Goal: Task Accomplishment & Management: Use online tool/utility

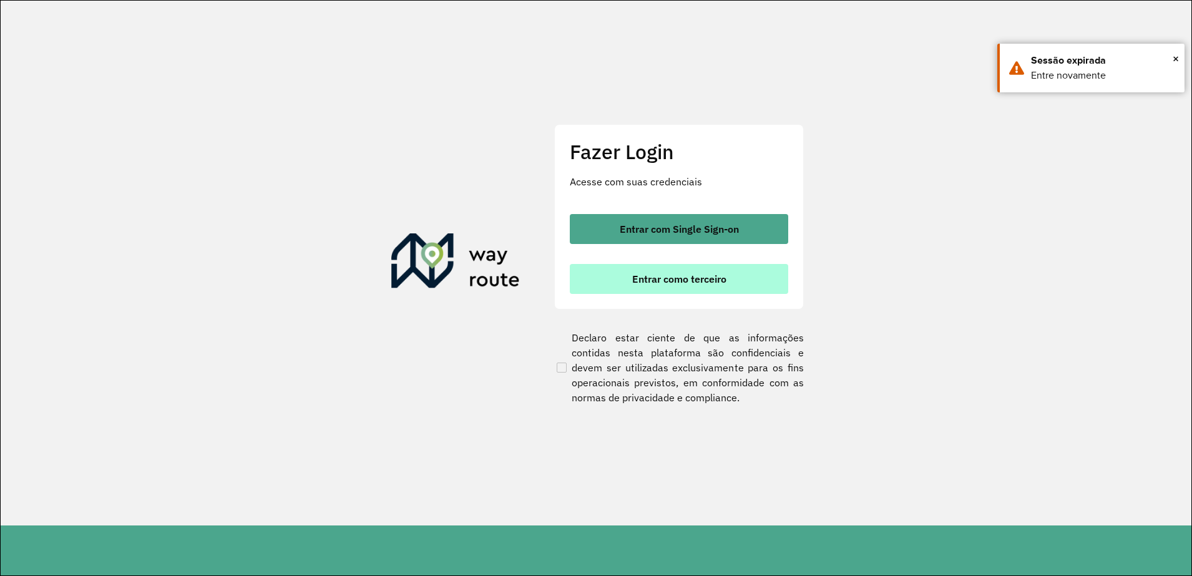
click at [705, 291] on button "Entrar como terceiro" at bounding box center [679, 279] width 218 height 30
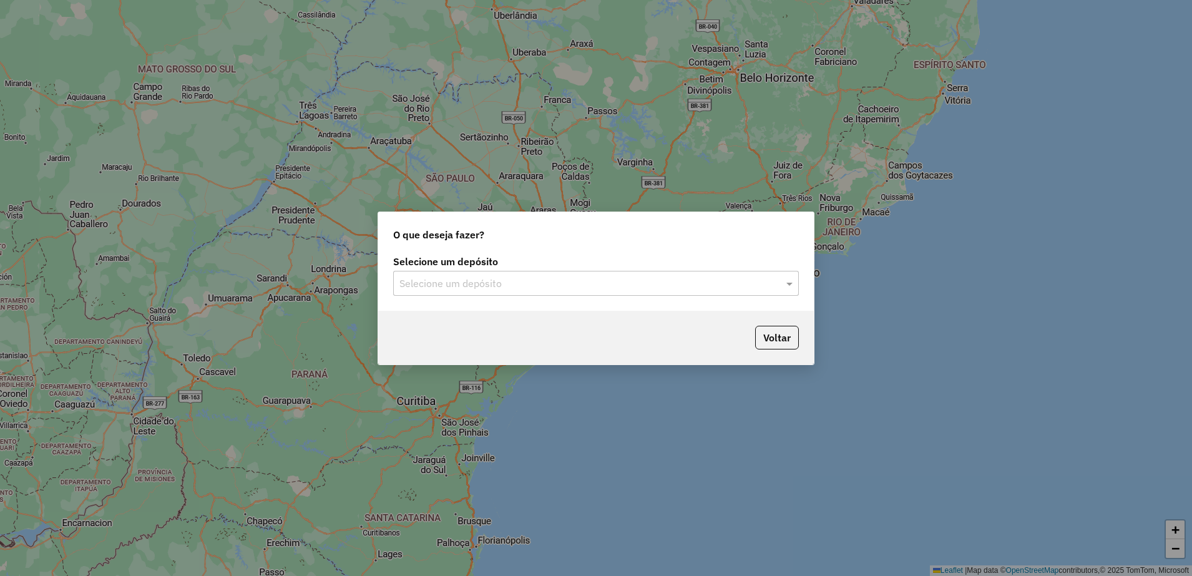
click at [587, 282] on input "text" at bounding box center [584, 284] width 368 height 15
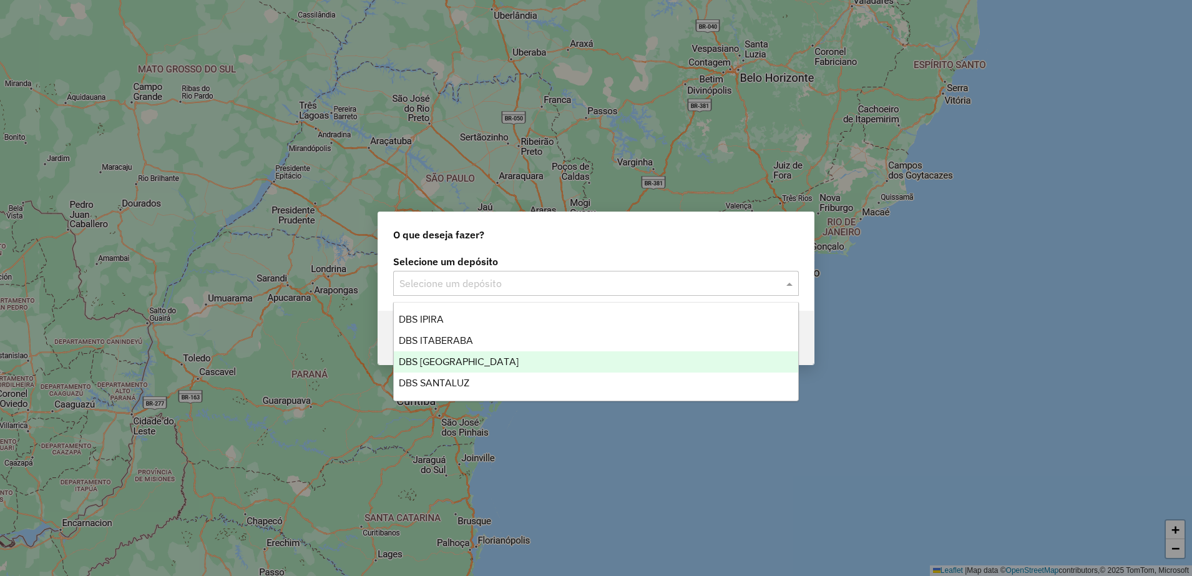
click at [429, 358] on span "DBS [GEOGRAPHIC_DATA]" at bounding box center [459, 361] width 120 height 11
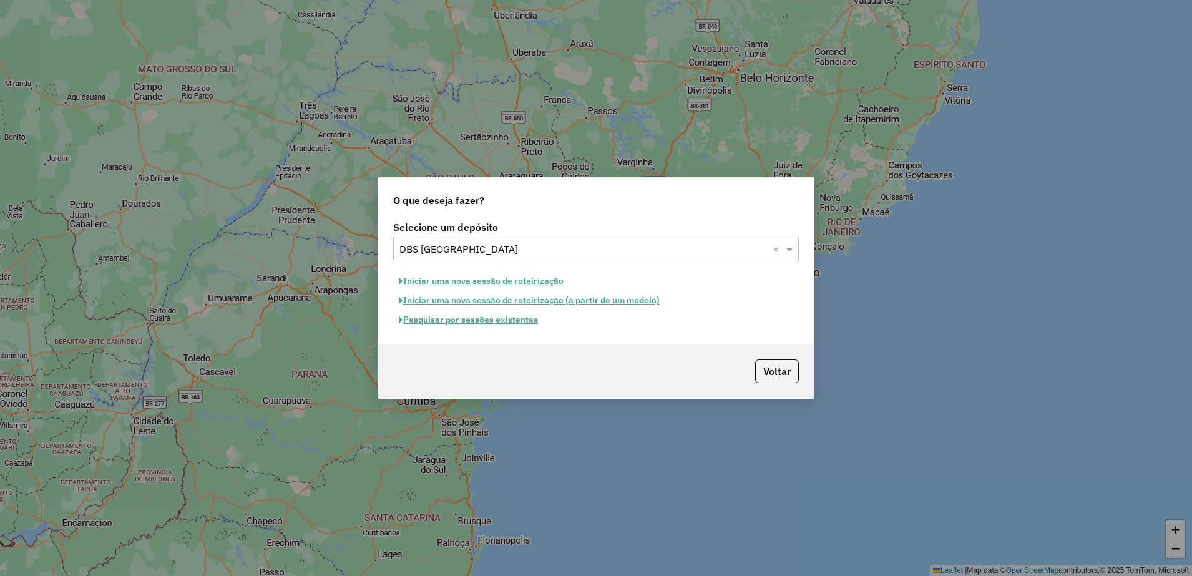
click at [461, 318] on button "Pesquisar por sessões existentes" at bounding box center [468, 319] width 150 height 19
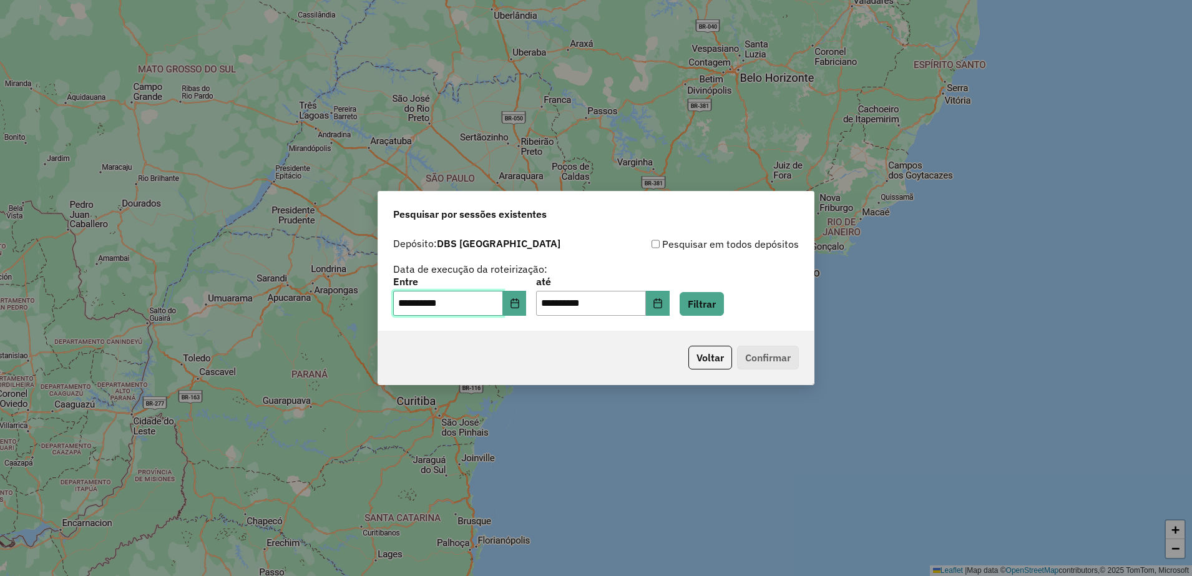
click at [459, 303] on input "**********" at bounding box center [448, 303] width 110 height 25
click at [717, 301] on button "Filtrar" at bounding box center [702, 304] width 44 height 24
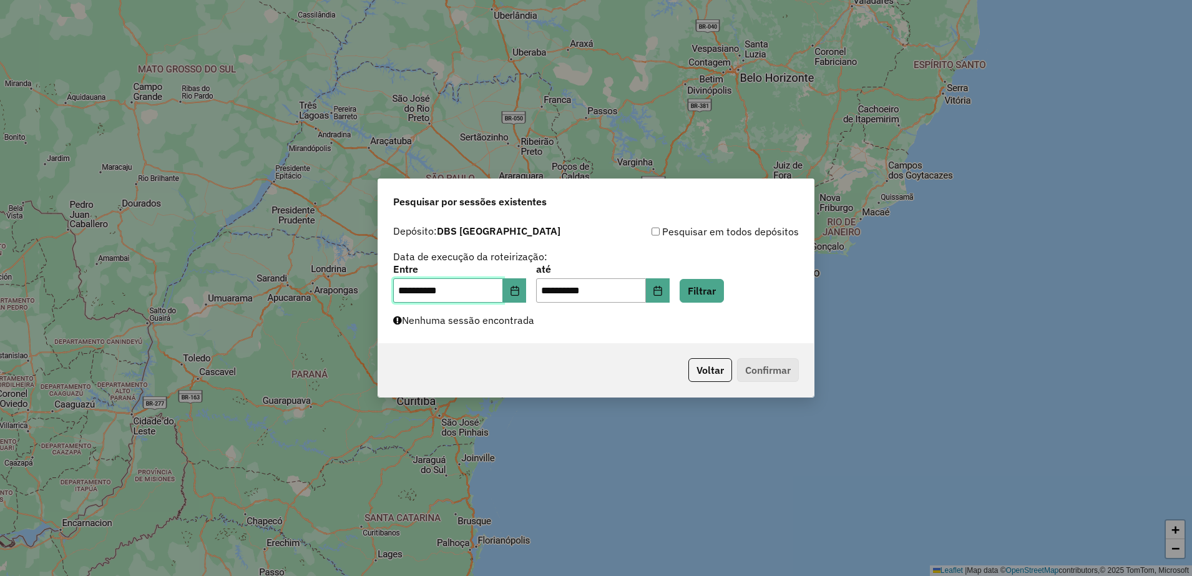
drag, startPoint x: 458, startPoint y: 288, endPoint x: 351, endPoint y: 288, distance: 107.4
click at [351, 288] on div "**********" at bounding box center [596, 288] width 1192 height 576
type input "**********"
click at [724, 291] on button "Filtrar" at bounding box center [702, 291] width 44 height 24
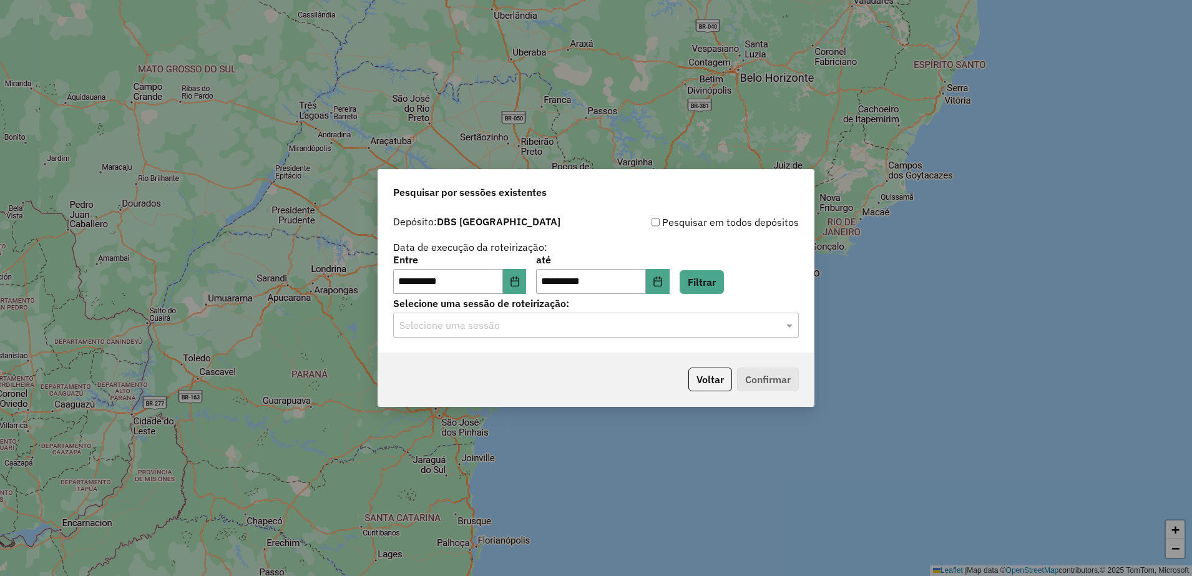
click at [519, 322] on input "text" at bounding box center [584, 325] width 368 height 15
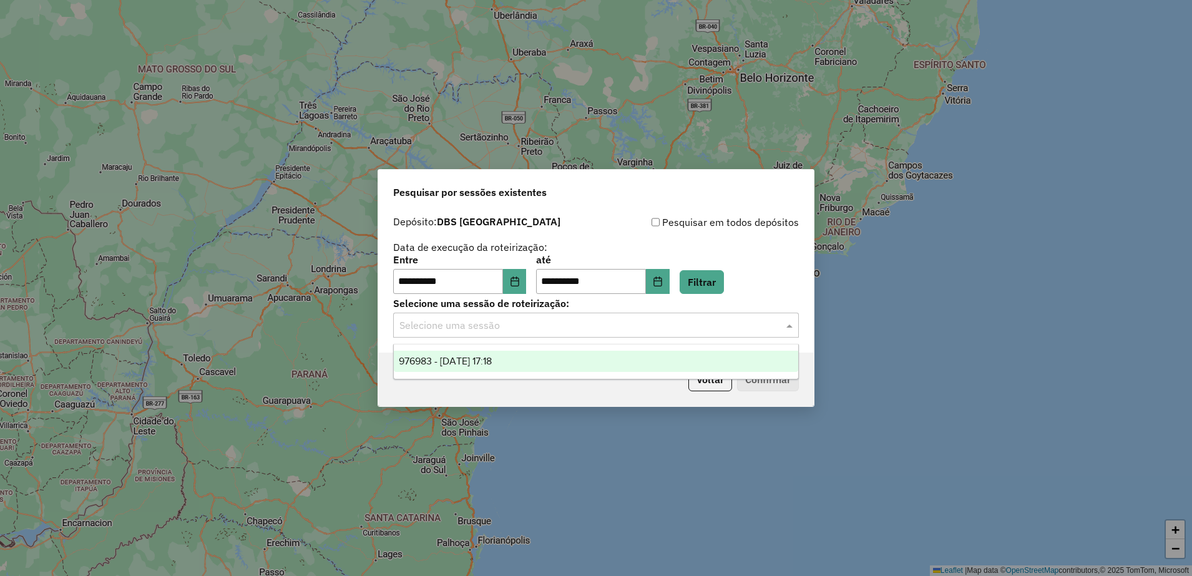
click at [464, 368] on div "976983 - 09/08/2025 17:18" at bounding box center [596, 361] width 404 height 21
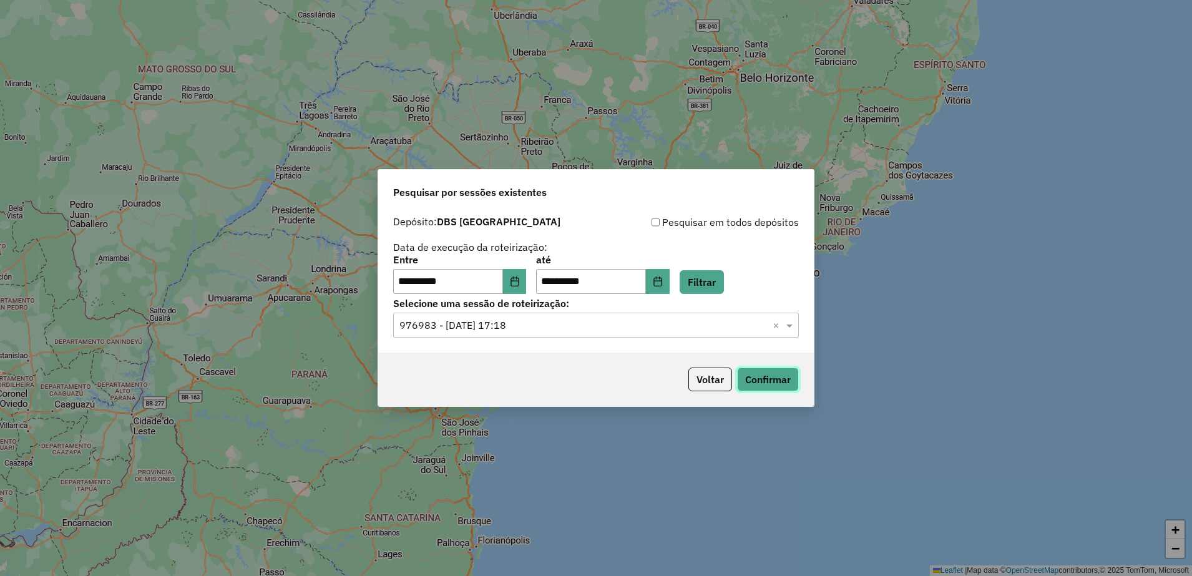
click at [774, 375] on button "Confirmar" at bounding box center [768, 380] width 62 height 24
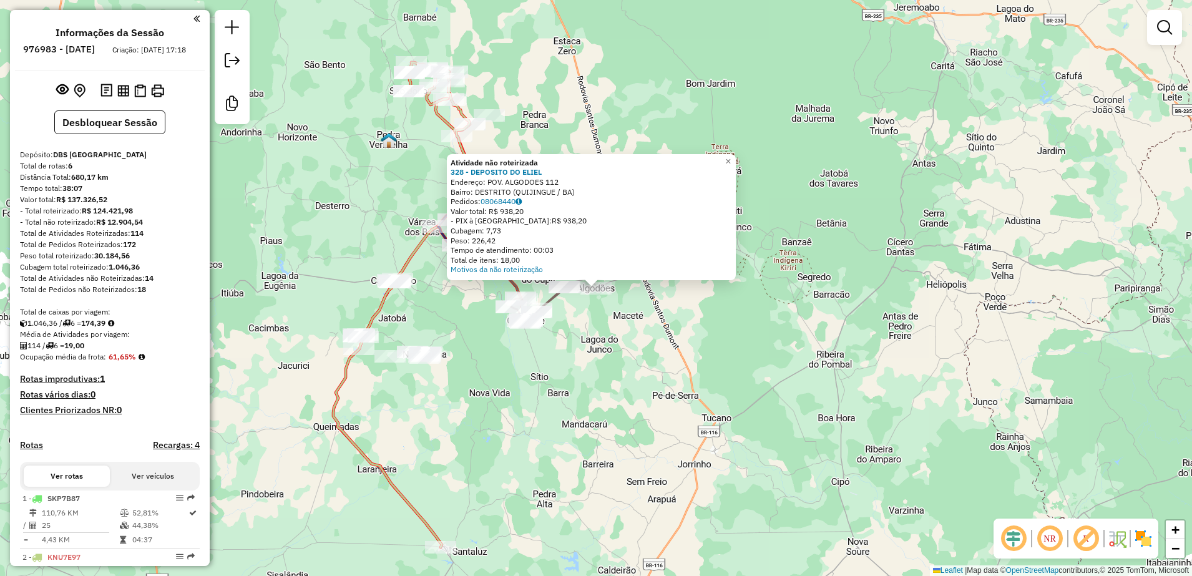
click at [679, 371] on div "Atividade não roteirizada 328 - DEPOSITO DO [PERSON_NAME]: POV. ALGODOES 112 Ba…" at bounding box center [596, 288] width 1192 height 576
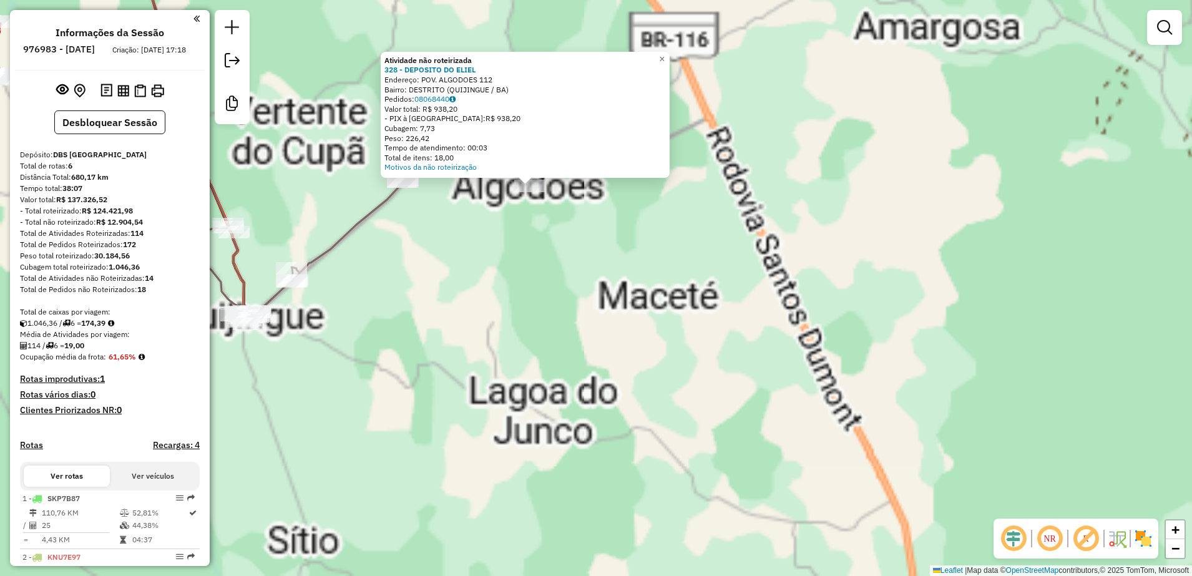
click at [556, 254] on div "Atividade não roteirizada 328 - DEPOSITO DO [PERSON_NAME]: POV. ALGODOES 112 Ba…" at bounding box center [596, 288] width 1192 height 576
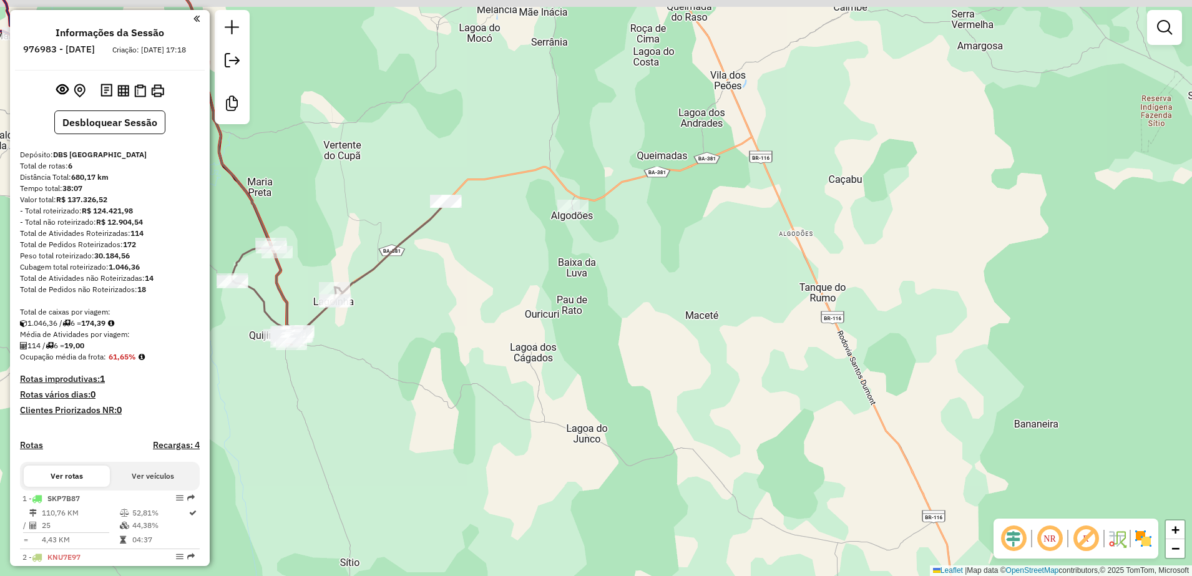
drag, startPoint x: 506, startPoint y: 221, endPoint x: 548, endPoint y: 241, distance: 46.9
click at [548, 241] on div "Janela de atendimento Grade de atendimento Capacidade Transportadoras Veículos …" at bounding box center [596, 288] width 1192 height 576
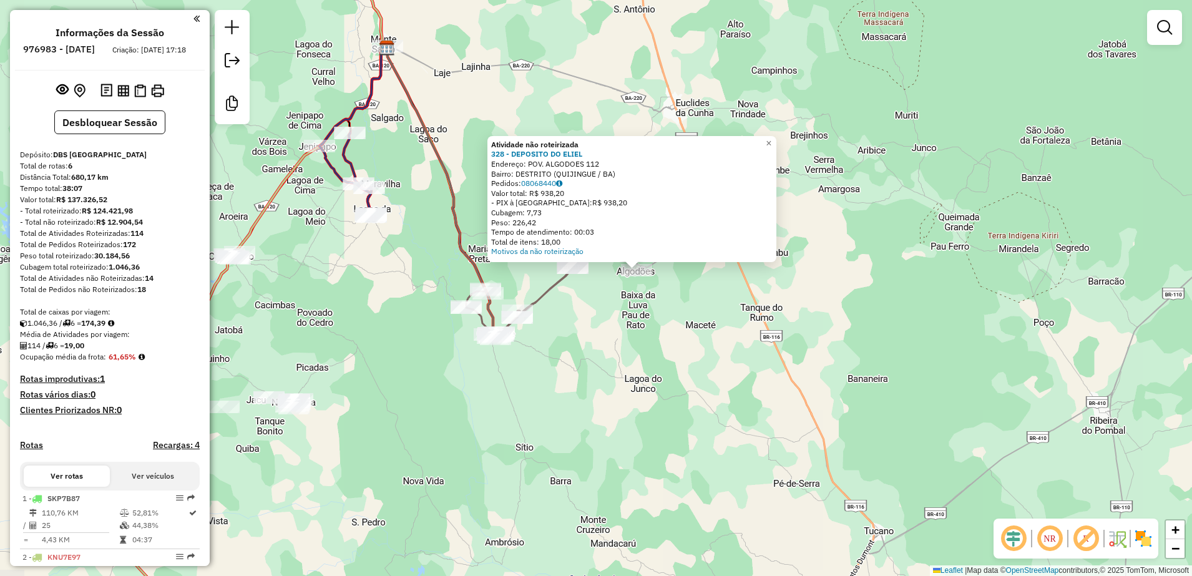
drag, startPoint x: 540, startPoint y: 332, endPoint x: 581, endPoint y: 315, distance: 44.2
click at [581, 315] on div "Atividade não roteirizada 328 - DEPOSITO DO [PERSON_NAME]: POV. ALGODOES 112 Ba…" at bounding box center [596, 288] width 1192 height 576
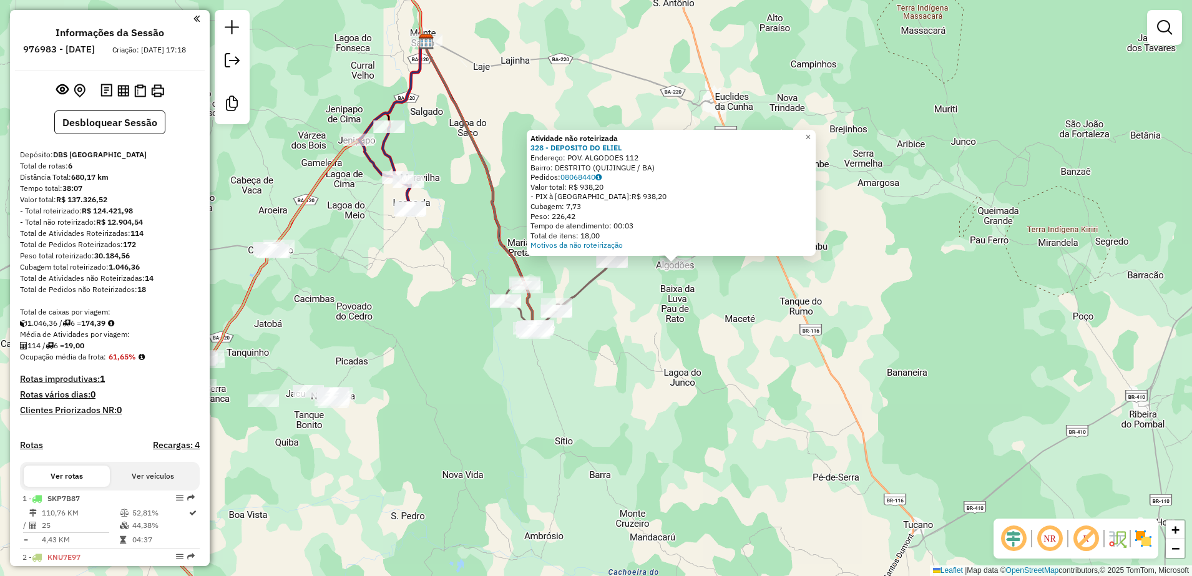
drag, startPoint x: 559, startPoint y: 321, endPoint x: 599, endPoint y: 315, distance: 40.4
click at [599, 315] on div "Atividade não roteirizada 328 - DEPOSITO DO [PERSON_NAME]: POV. ALGODOES 112 Ba…" at bounding box center [596, 288] width 1192 height 576
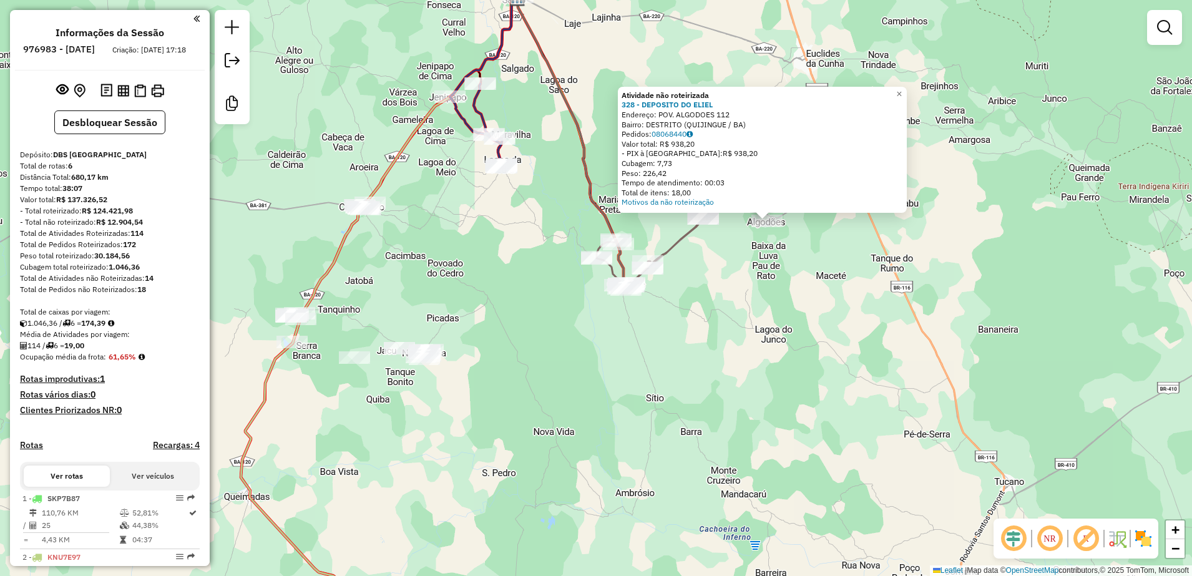
drag, startPoint x: 442, startPoint y: 333, endPoint x: 582, endPoint y: 266, distance: 155.0
click at [582, 266] on div "Atividade não roteirizada 328 - DEPOSITO DO [PERSON_NAME]: POV. ALGODOES 112 Ba…" at bounding box center [596, 288] width 1192 height 576
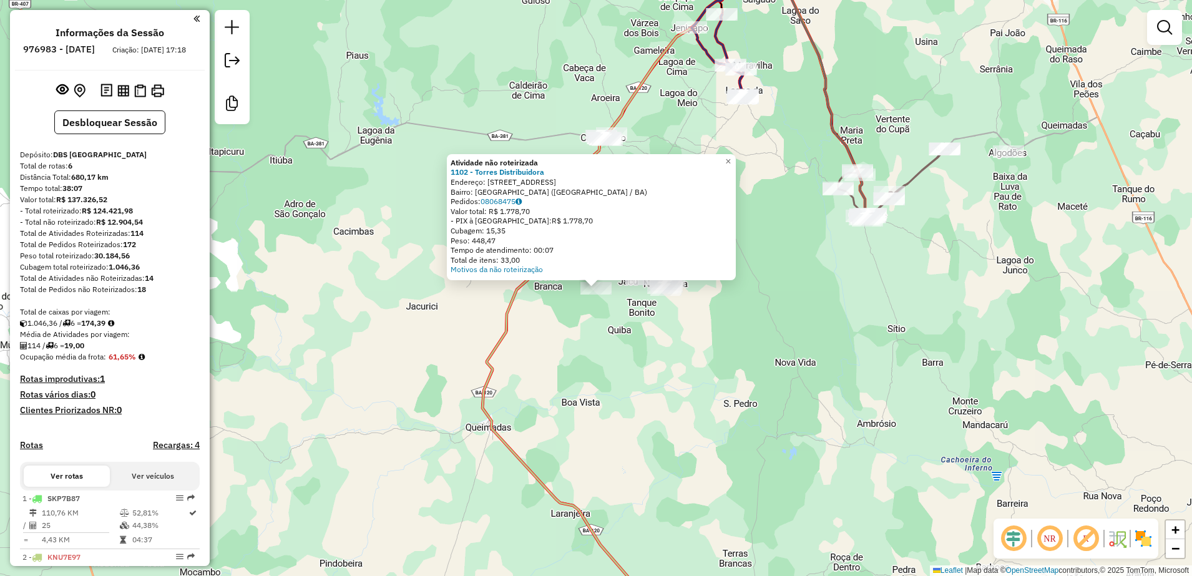
click at [627, 360] on div "Atividade não roteirizada 1102 - Torres Distribuidora Endereço: [STREET_ADDRESS…" at bounding box center [596, 288] width 1192 height 576
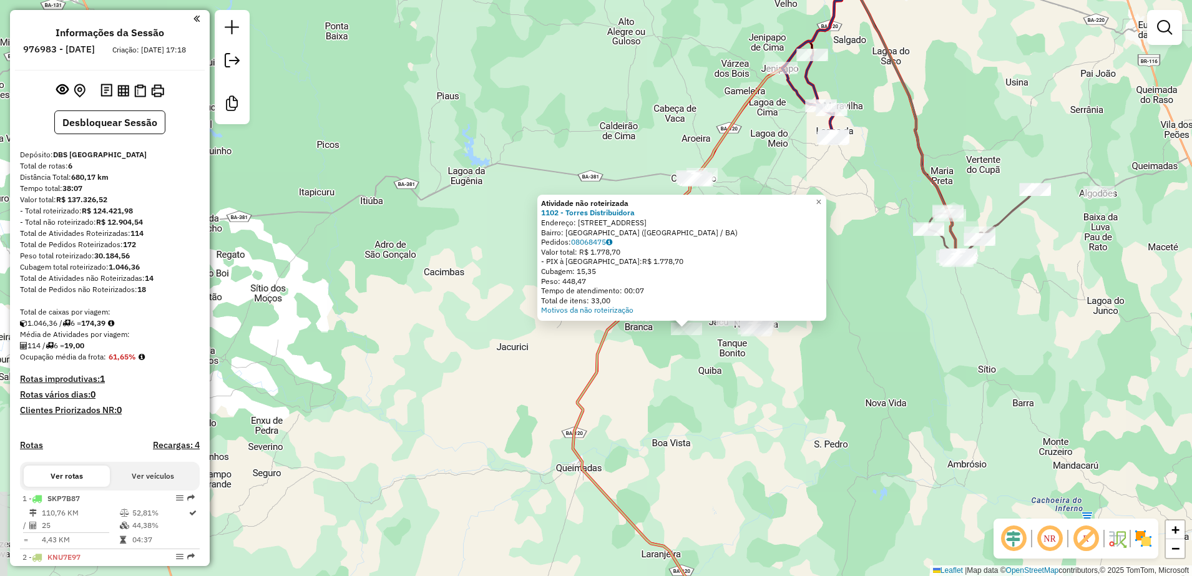
click at [712, 349] on div "Atividade não roteirizada 1102 - Torres Distribuidora Endereço: [STREET_ADDRESS…" at bounding box center [596, 288] width 1192 height 576
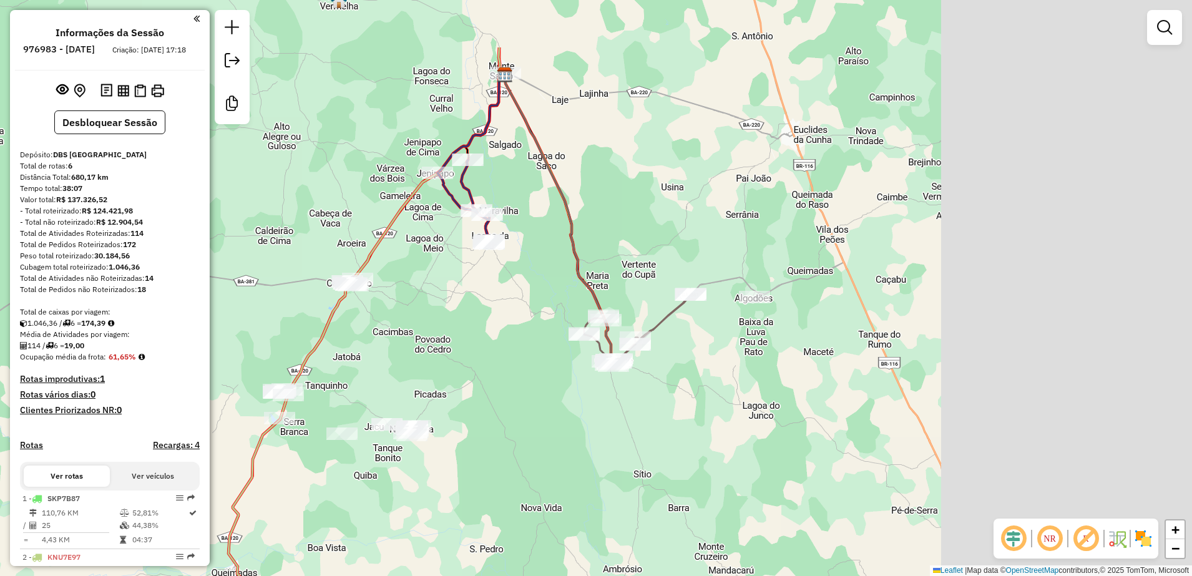
drag, startPoint x: 984, startPoint y: 306, endPoint x: 685, endPoint y: 383, distance: 308.5
click at [684, 393] on div "Janela de atendimento Grade de atendimento Capacidade Transportadoras Veículos …" at bounding box center [596, 288] width 1192 height 576
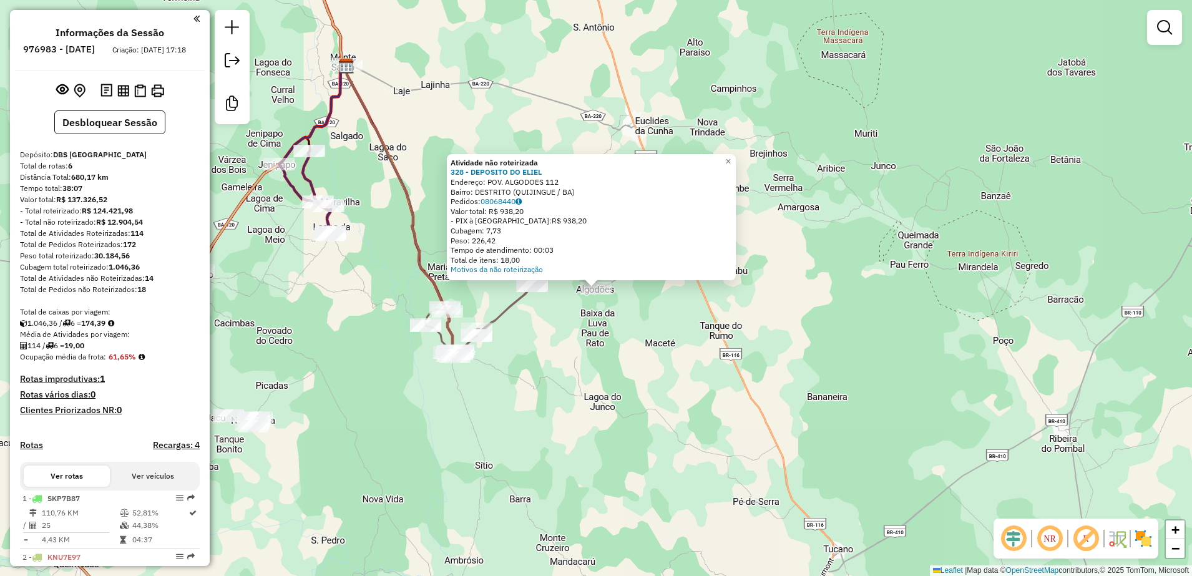
click at [683, 369] on div "Atividade não roteirizada 328 - DEPOSITO DO [PERSON_NAME]: POV. ALGODOES 112 Ba…" at bounding box center [596, 288] width 1192 height 576
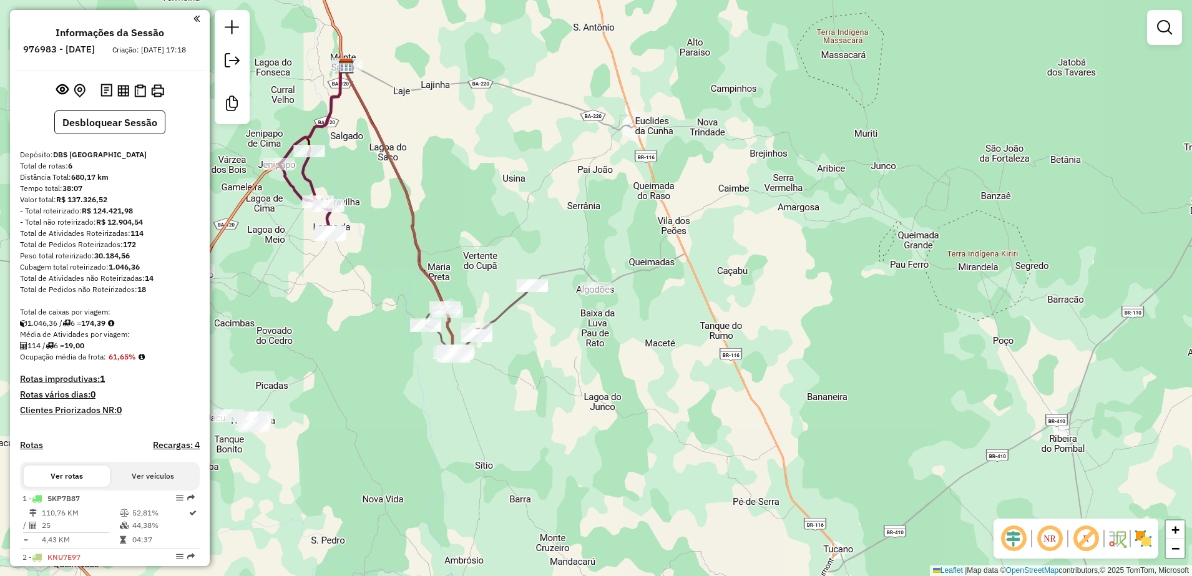
click at [592, 295] on div at bounding box center [596, 288] width 31 height 12
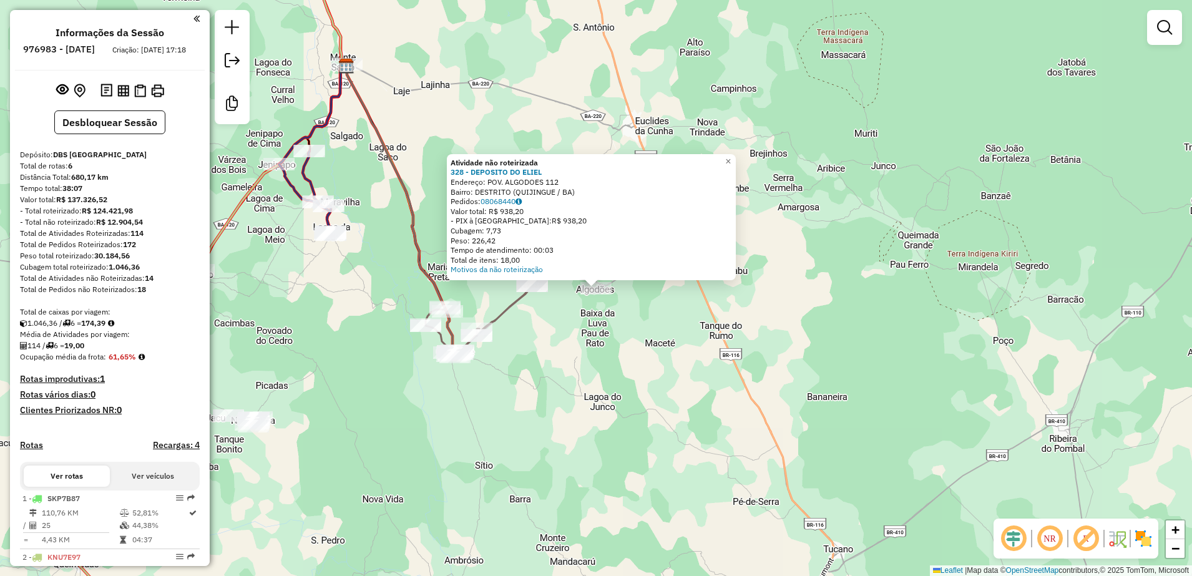
drag, startPoint x: 494, startPoint y: 213, endPoint x: 534, endPoint y: 213, distance: 40.6
click at [534, 213] on div "Valor total: R$ 938,20" at bounding box center [592, 212] width 282 height 10
drag, startPoint x: 534, startPoint y: 213, endPoint x: 534, endPoint y: 320, distance: 106.7
click at [534, 320] on div "Atividade não roteirizada 328 - DEPOSITO DO [PERSON_NAME]: POV. ALGODOES 112 Ba…" at bounding box center [596, 288] width 1192 height 576
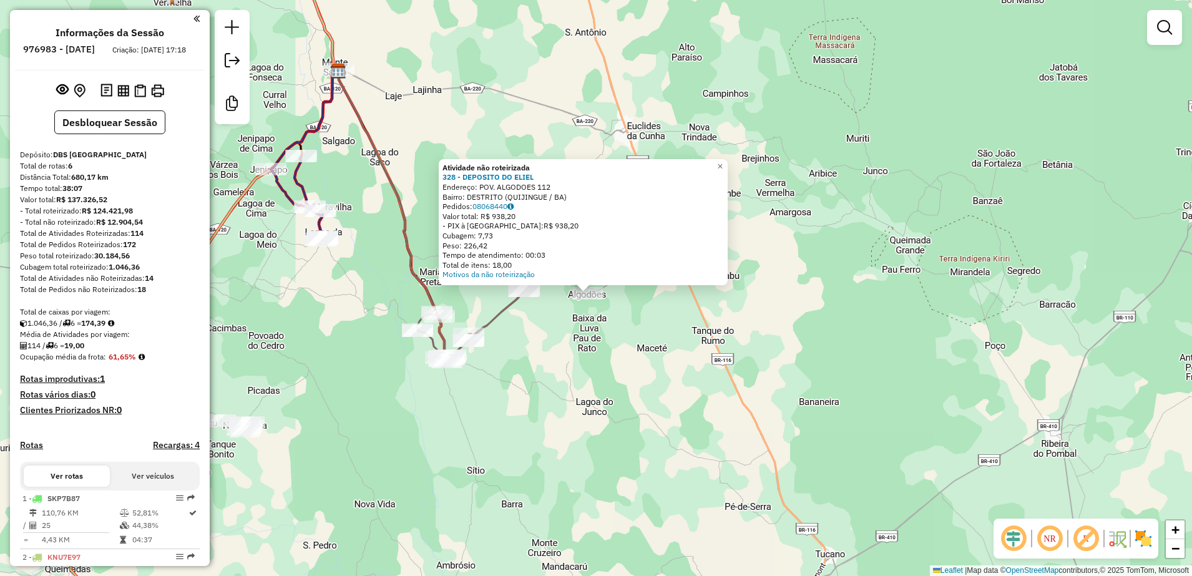
click at [522, 326] on div "Atividade não roteirizada 328 - DEPOSITO DO [PERSON_NAME]: POV. ALGODOES 112 Ba…" at bounding box center [596, 288] width 1192 height 576
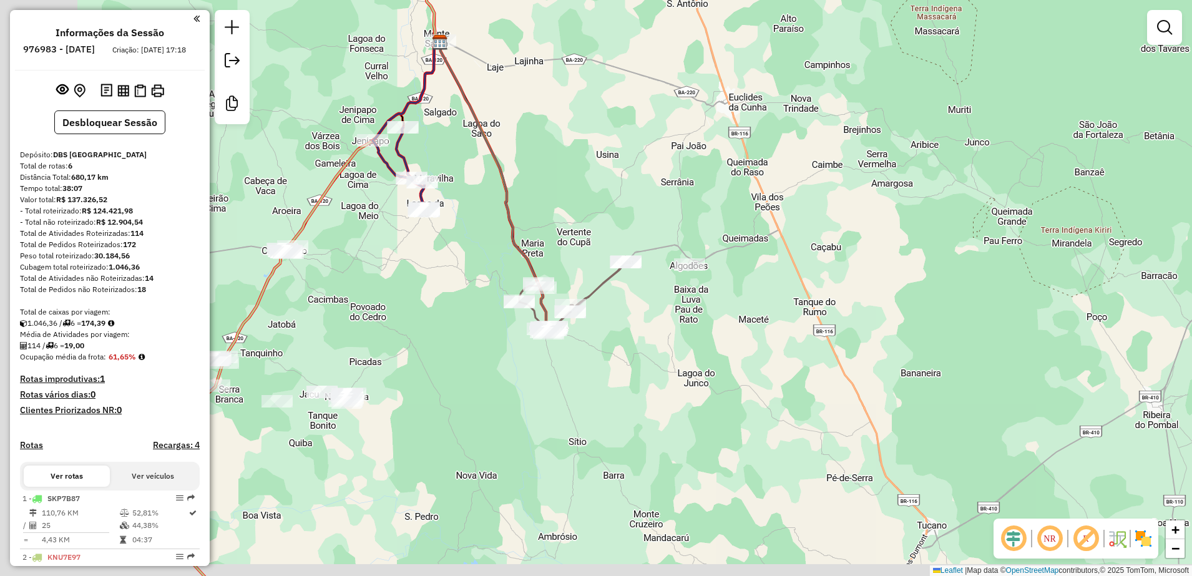
drag, startPoint x: 291, startPoint y: 341, endPoint x: 459, endPoint y: 308, distance: 171.9
click at [459, 308] on div "Janela de atendimento Grade de atendimento Capacidade Transportadoras Veículos …" at bounding box center [596, 288] width 1192 height 576
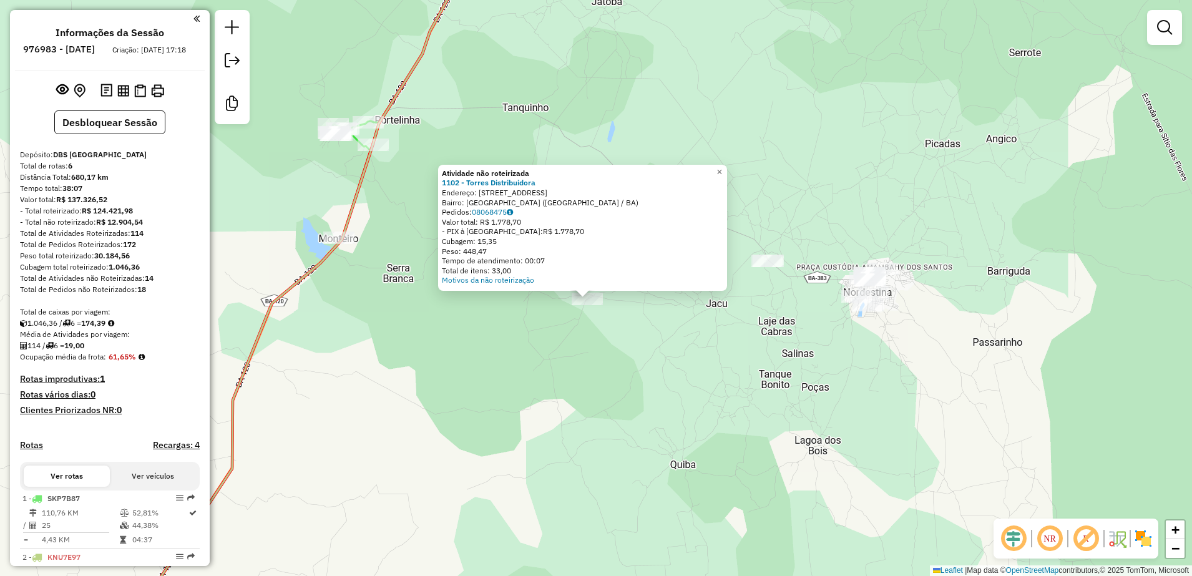
drag, startPoint x: 586, startPoint y: 287, endPoint x: 592, endPoint y: 330, distance: 43.4
click at [592, 330] on div "Atividade não roteirizada 1102 - Torres Distribuidora Endereço: [STREET_ADDRESS…" at bounding box center [596, 288] width 1192 height 576
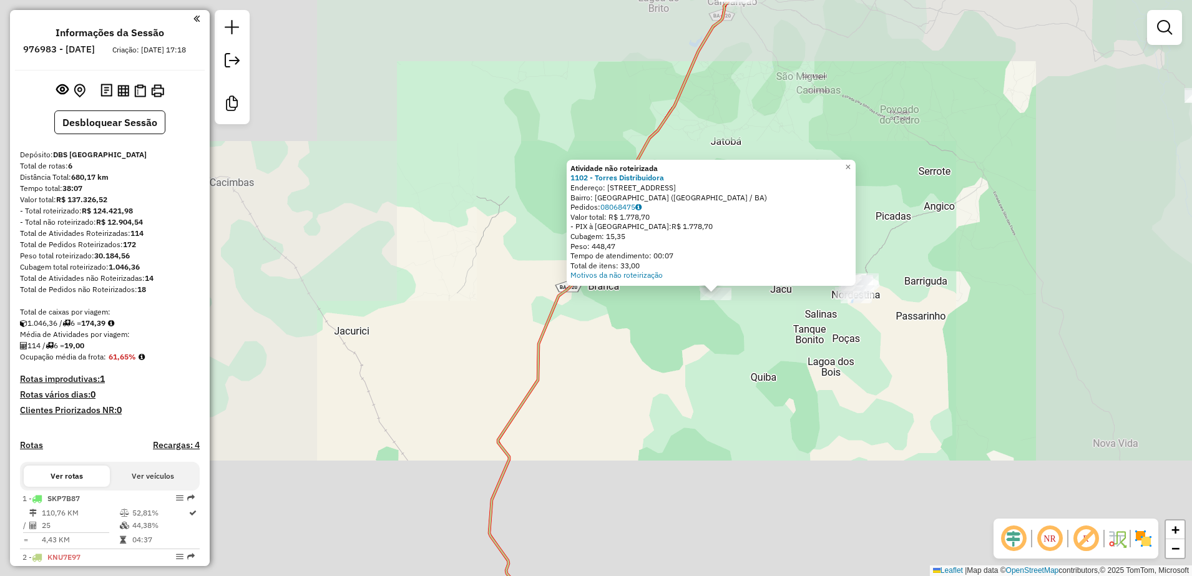
click at [740, 348] on div "Atividade não roteirizada 1102 - Torres Distribuidora Endereço: [STREET_ADDRESS…" at bounding box center [596, 288] width 1192 height 576
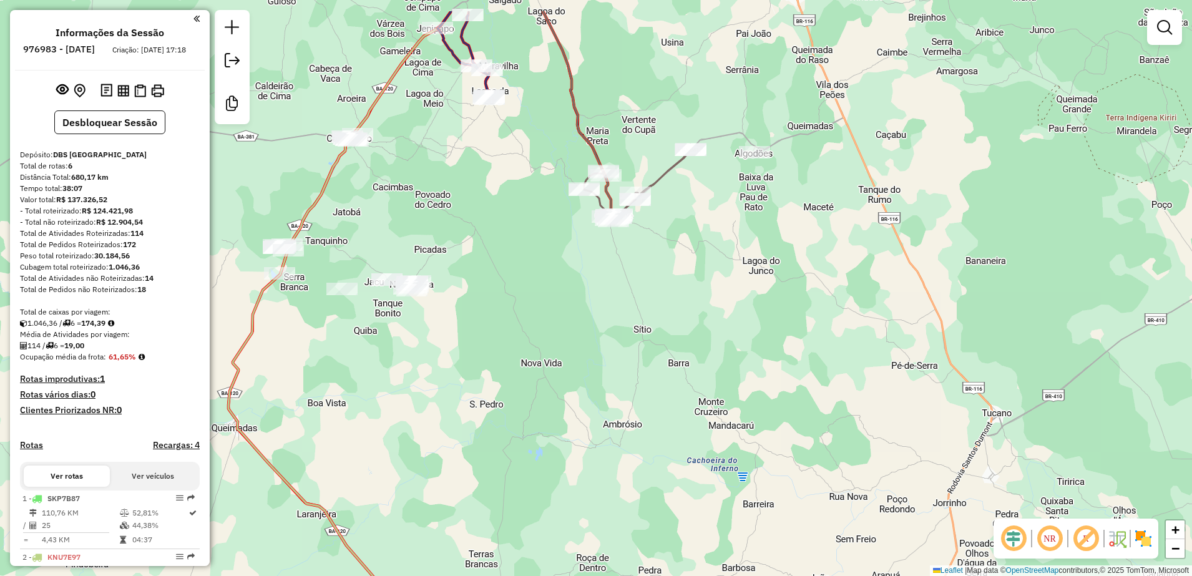
drag, startPoint x: 857, startPoint y: 208, endPoint x: 356, endPoint y: 276, distance: 505.2
click at [356, 276] on div "Janela de atendimento Grade de atendimento Capacidade Transportadoras Veículos …" at bounding box center [596, 288] width 1192 height 576
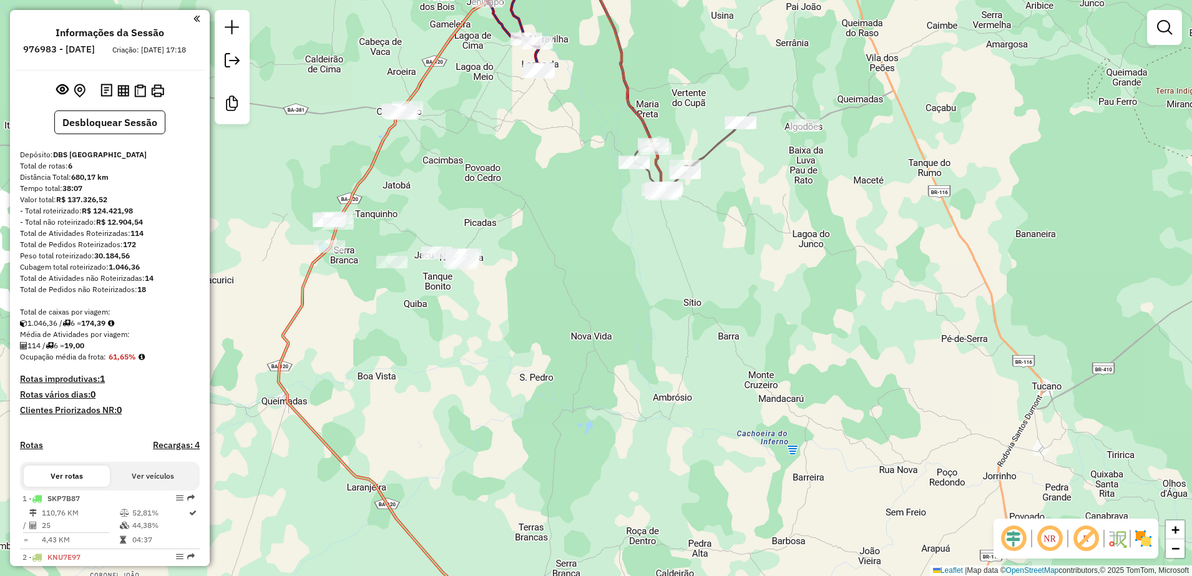
drag, startPoint x: 372, startPoint y: 261, endPoint x: 458, endPoint y: 218, distance: 95.8
click at [458, 218] on div "Janela de atendimento Grade de atendimento Capacidade Transportadoras Veículos …" at bounding box center [596, 288] width 1192 height 576
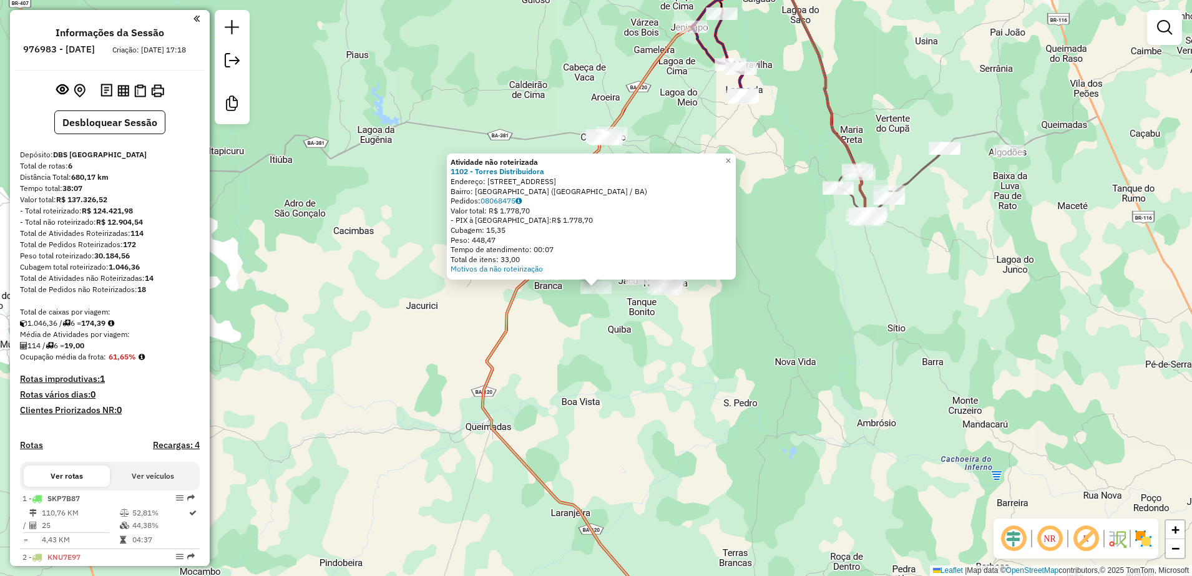
click at [554, 344] on div "Atividade não roteirizada 1102 - Torres Distribuidora Endereço: [STREET_ADDRESS…" at bounding box center [596, 288] width 1192 height 576
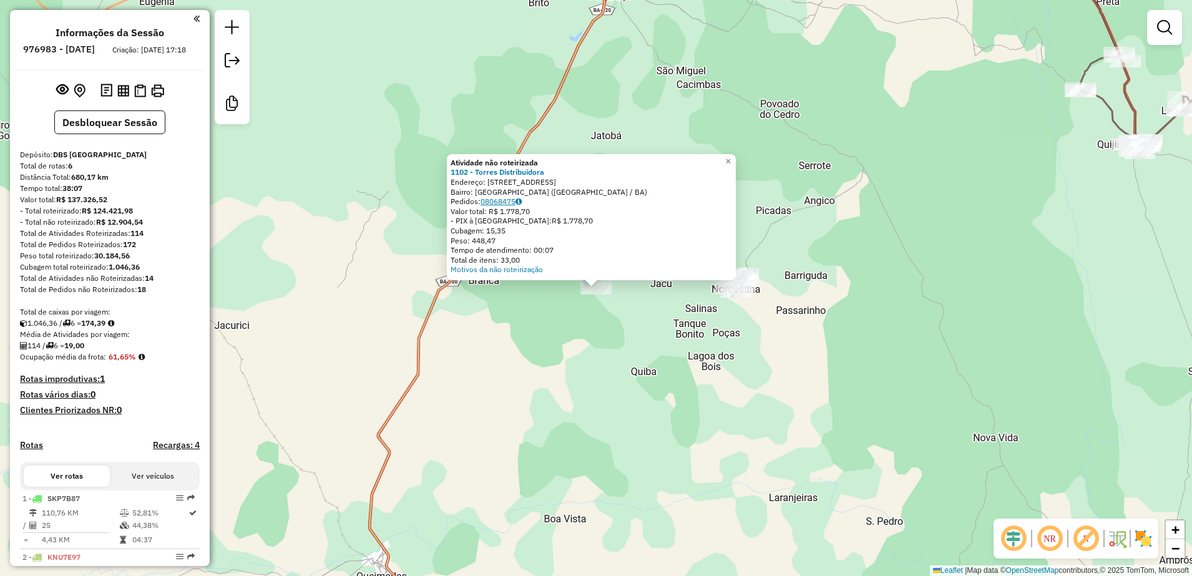
click at [513, 202] on link "08068475" at bounding box center [501, 201] width 41 height 9
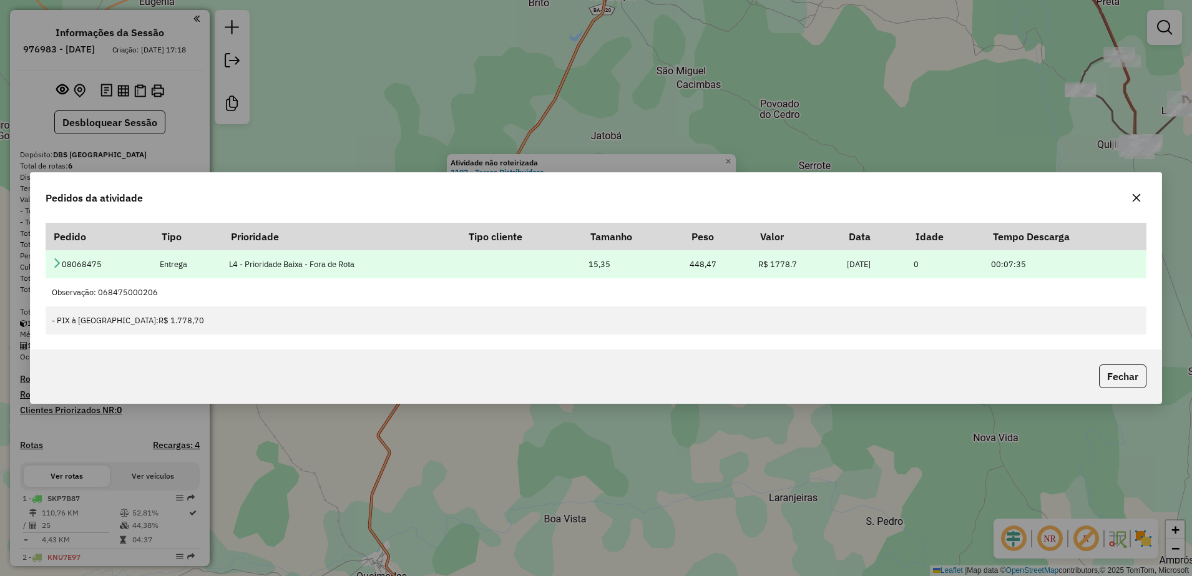
click at [61, 259] on td "08068475" at bounding box center [99, 264] width 107 height 28
click at [62, 260] on td "08068475" at bounding box center [99, 264] width 107 height 28
click at [59, 260] on icon at bounding box center [57, 263] width 10 height 10
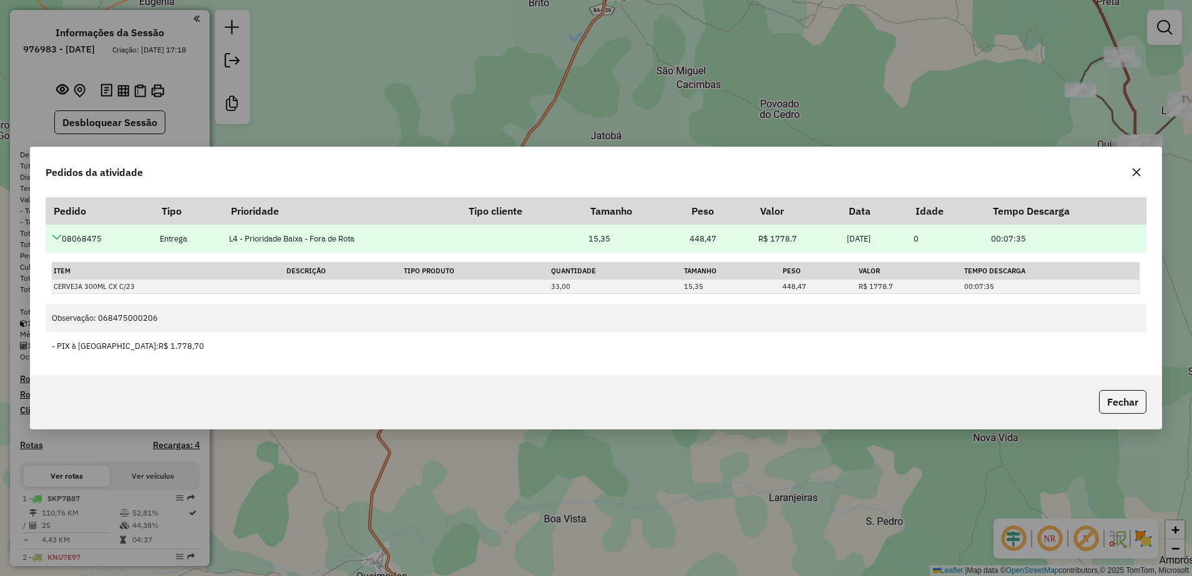
click at [53, 236] on icon at bounding box center [57, 237] width 10 height 10
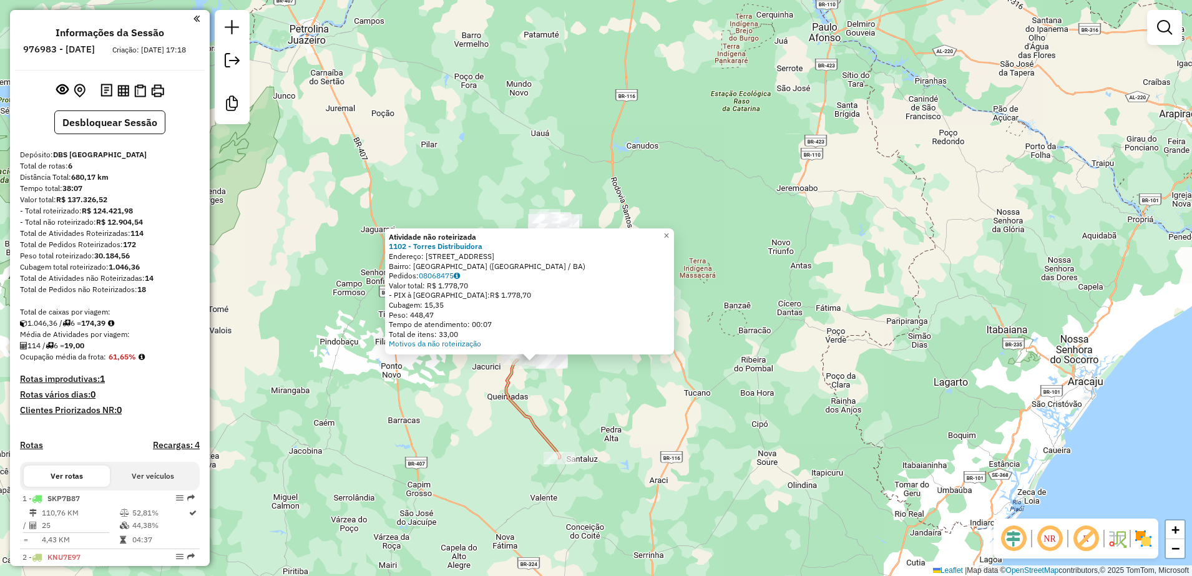
click at [651, 375] on div "Atividade não roteirizada 1102 - Torres Distribuidora Endereço: [STREET_ADDRESS…" at bounding box center [596, 288] width 1192 height 576
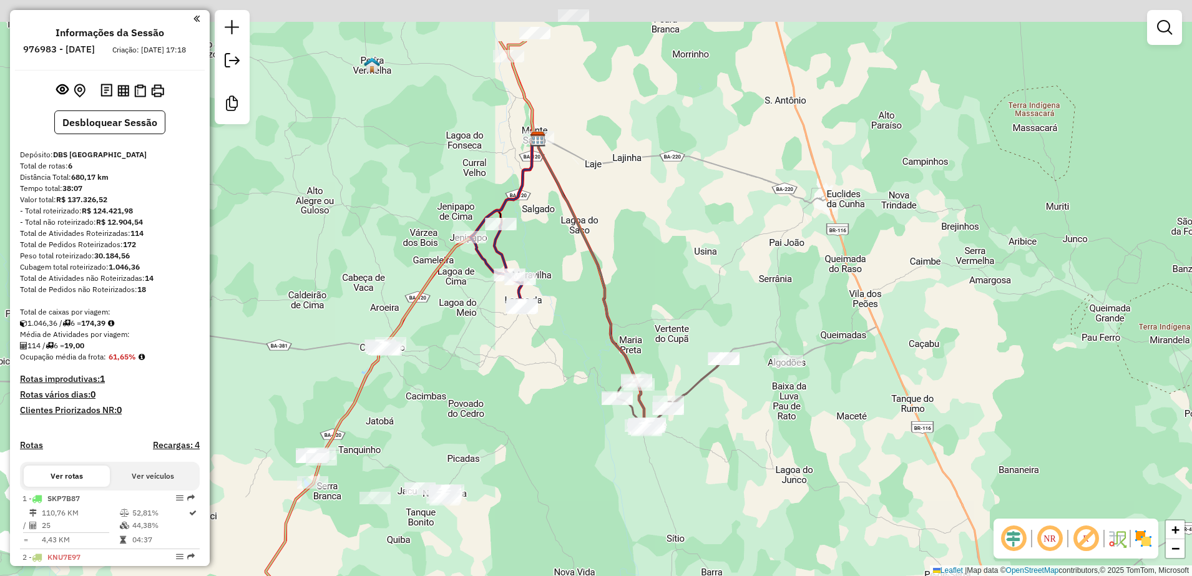
drag, startPoint x: 652, startPoint y: 211, endPoint x: 686, endPoint y: 310, distance: 104.4
click at [686, 310] on div "Janela de atendimento Grade de atendimento Capacidade Transportadoras Veículos …" at bounding box center [596, 288] width 1192 height 576
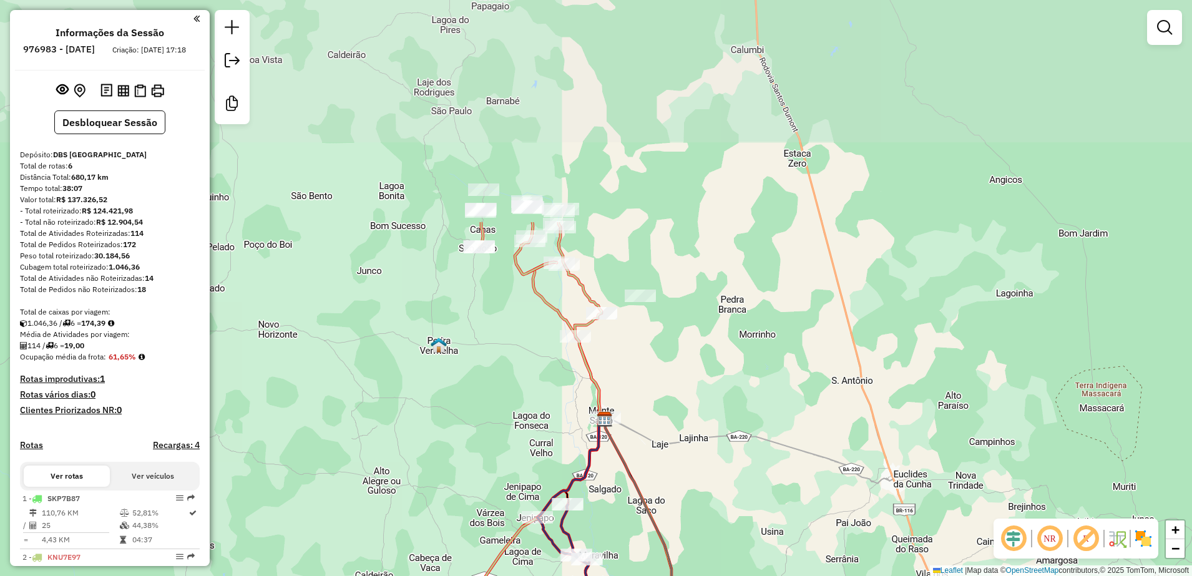
drag, startPoint x: 600, startPoint y: 71, endPoint x: 667, endPoint y: 350, distance: 286.9
click at [667, 350] on div "Janela de atendimento Grade de atendimento Capacidade Transportadoras Veículos …" at bounding box center [596, 288] width 1192 height 576
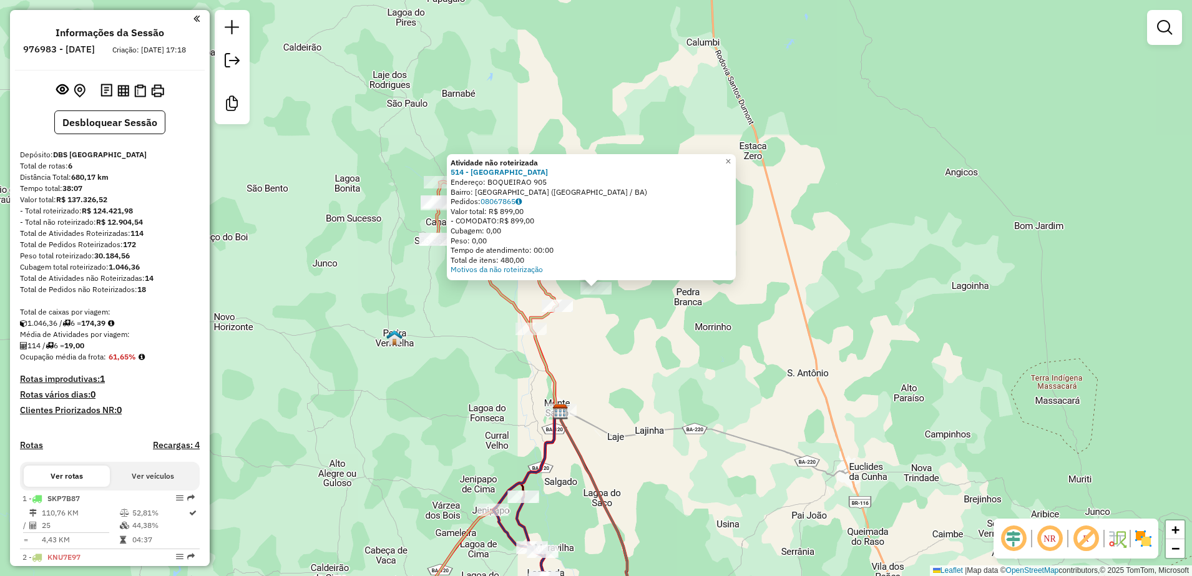
click at [609, 339] on div "Atividade não roteirizada 514 - BAR DO ISRAEL Endereço: BOQUEIRAO 905 Bairro: […" at bounding box center [596, 288] width 1192 height 576
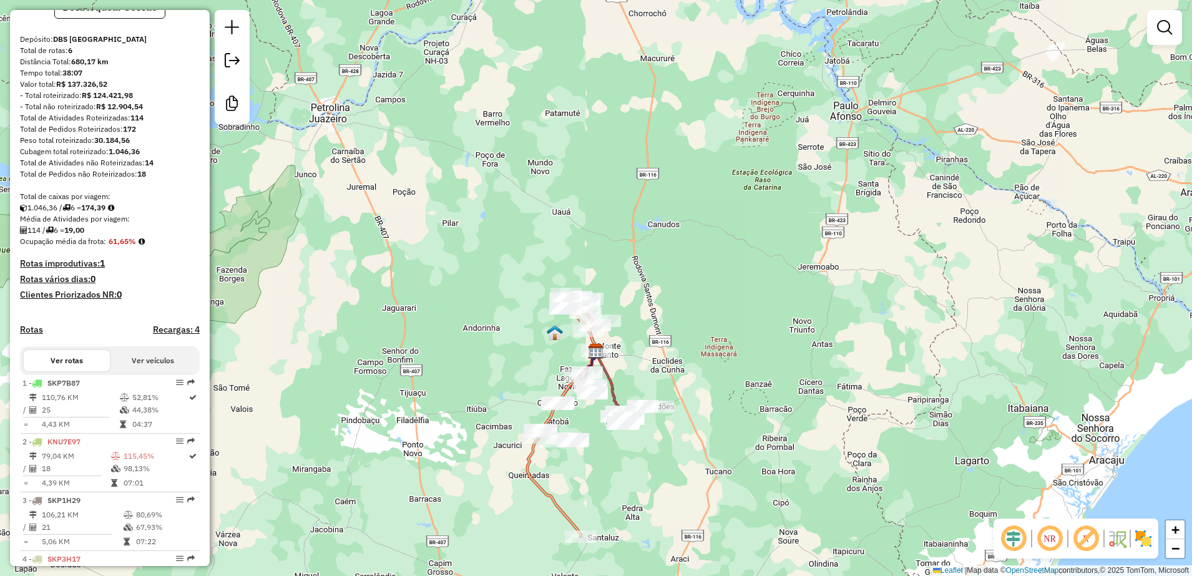
scroll to position [37, 0]
